Goal: Browse casually

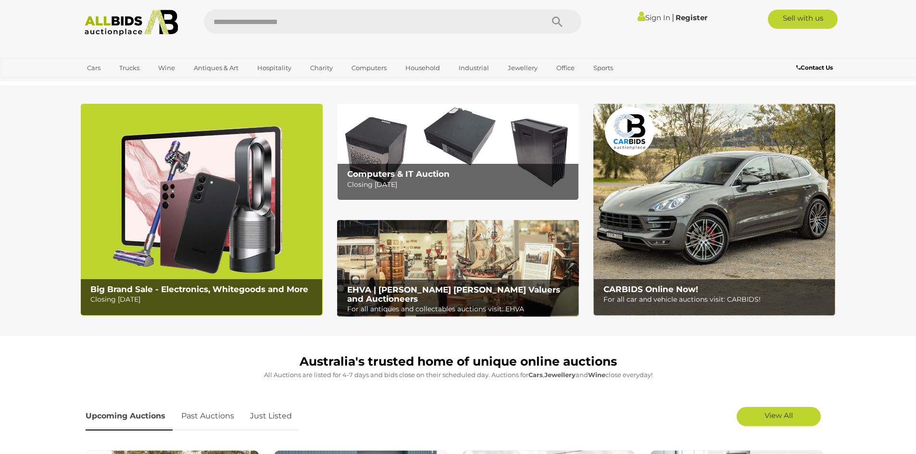
click at [468, 271] on img at bounding box center [458, 268] width 242 height 97
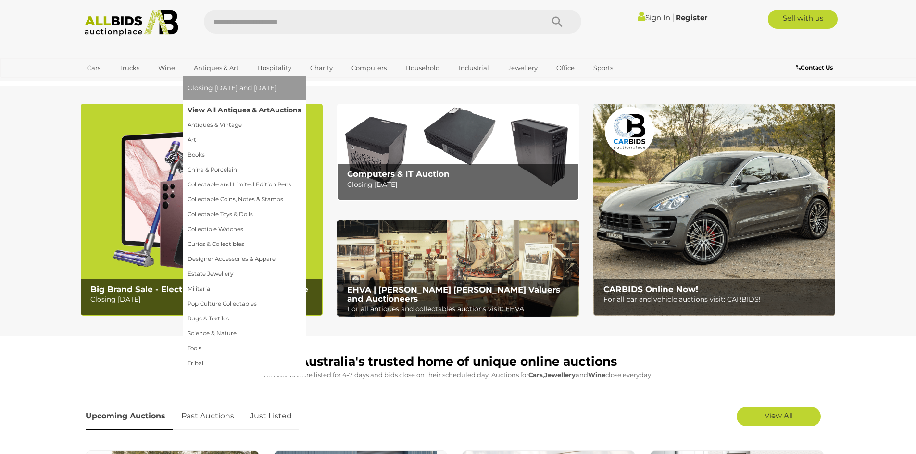
click at [230, 111] on link "View All Antiques & Art Auctions" at bounding box center [243, 110] width 113 height 15
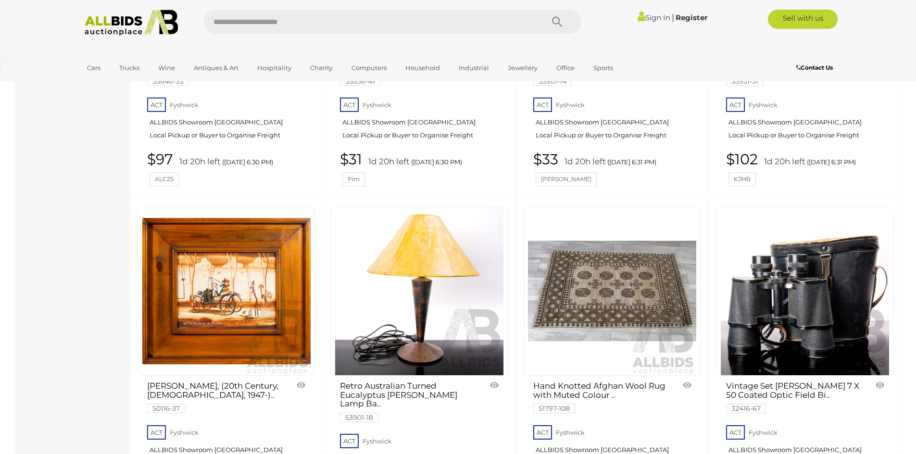
scroll to position [8124, 0]
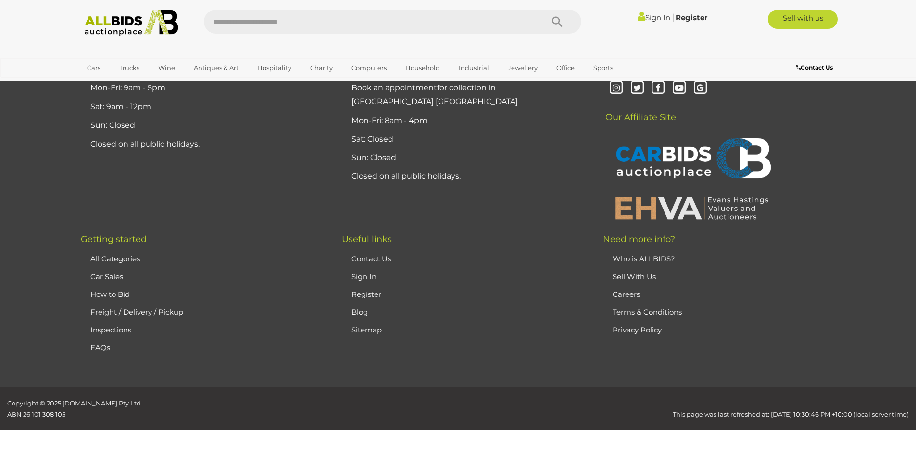
scroll to position [187, 0]
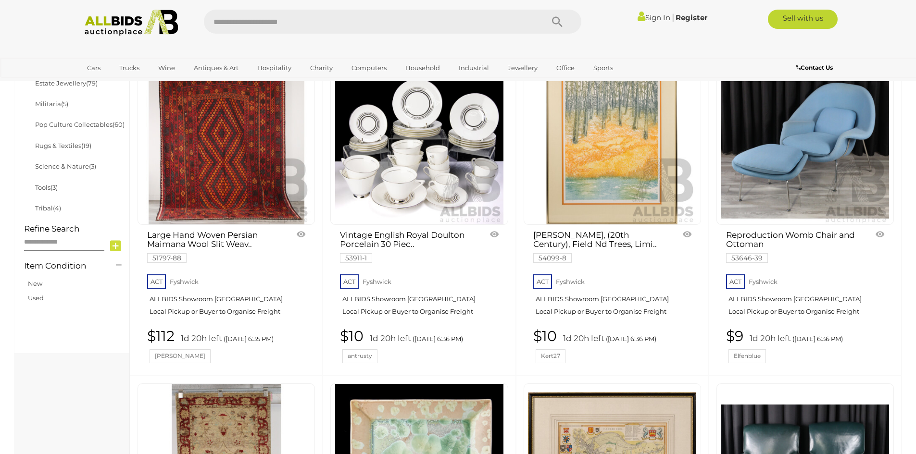
scroll to position [284, 0]
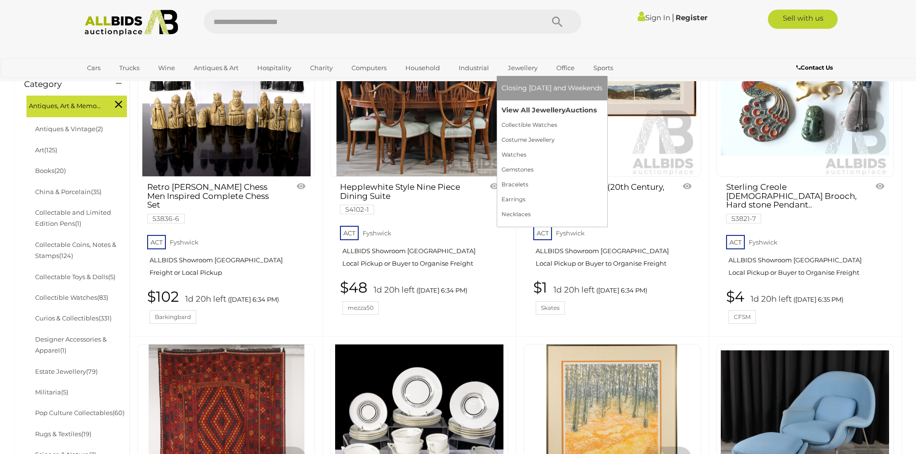
click at [514, 109] on link "View All Jewellery Auctions" at bounding box center [551, 110] width 101 height 15
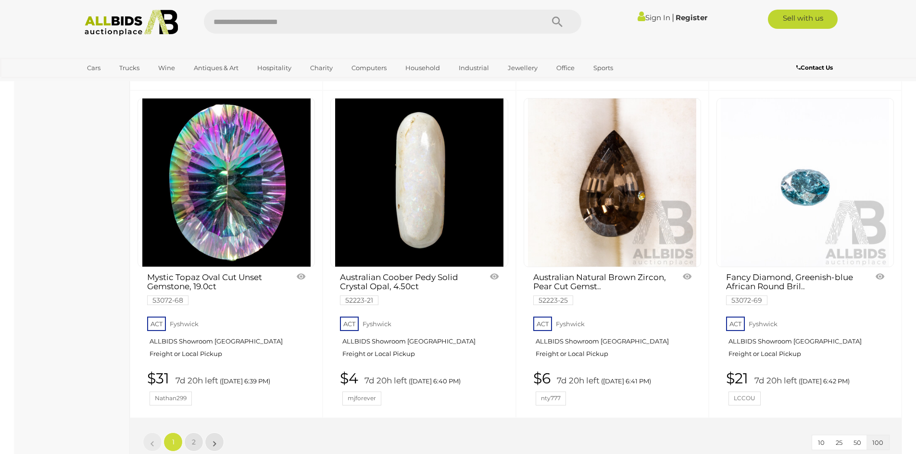
scroll to position [8220, 0]
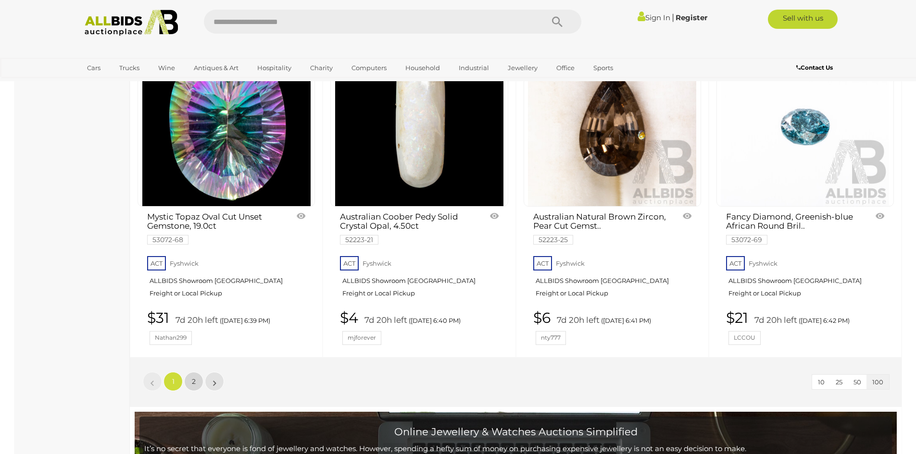
click at [195, 377] on span "2" at bounding box center [194, 381] width 4 height 9
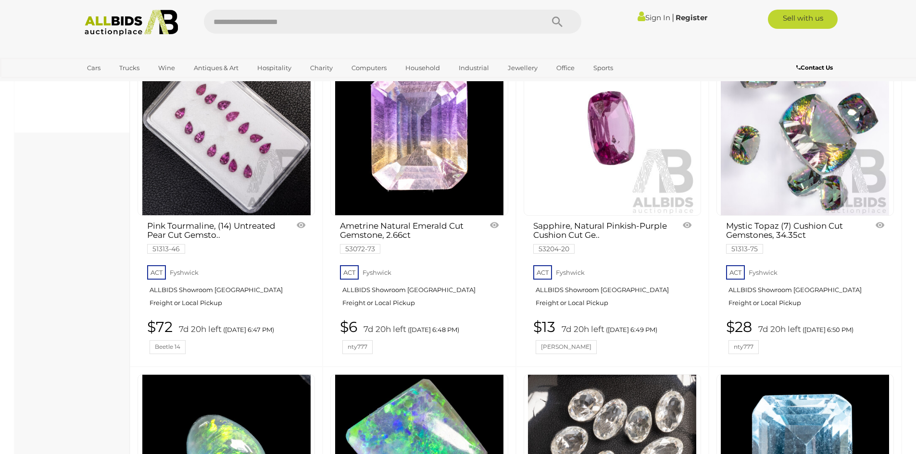
scroll to position [262, 0]
